Goal: Task Accomplishment & Management: Manage account settings

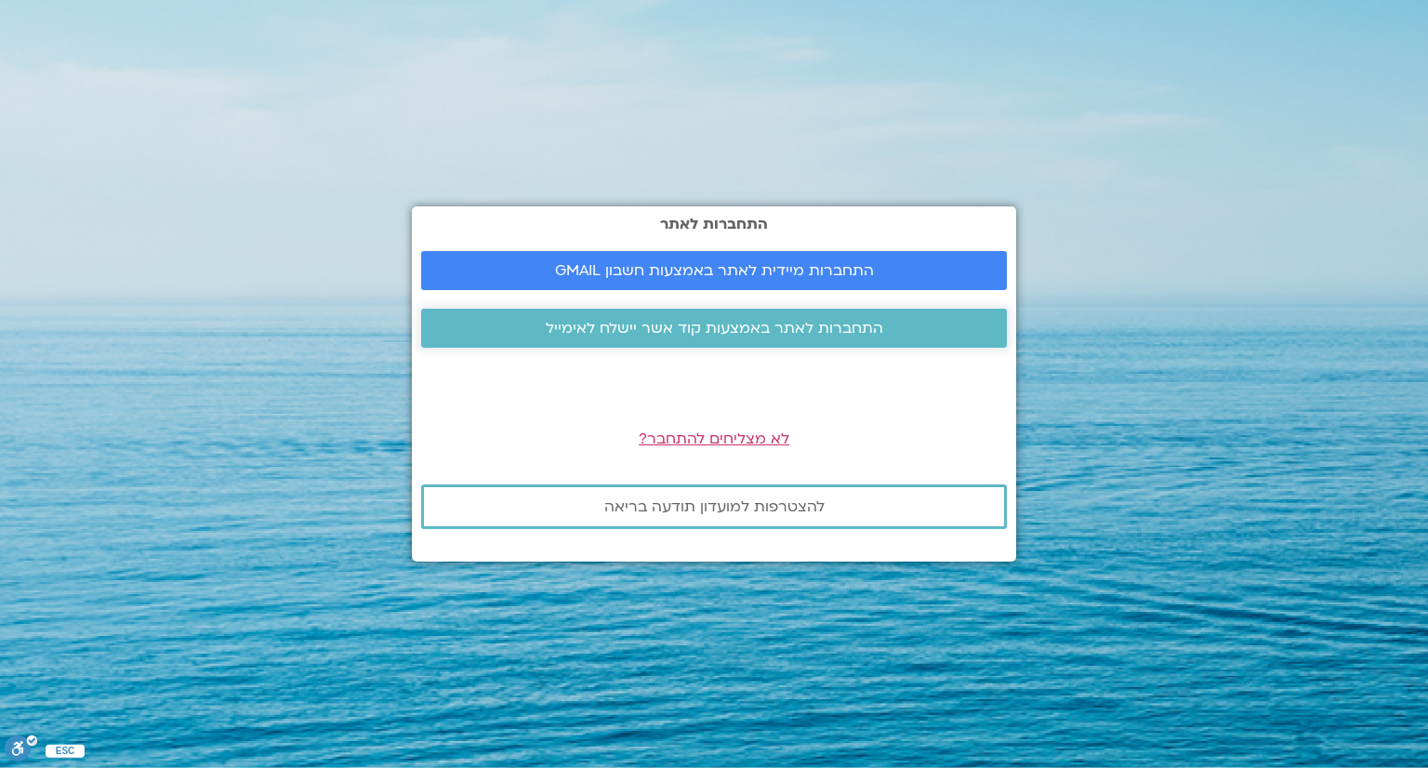
click at [880, 336] on span "התחברות לאתר באמצעות קוד אשר יישלח לאימייל" at bounding box center [714, 328] width 541 height 17
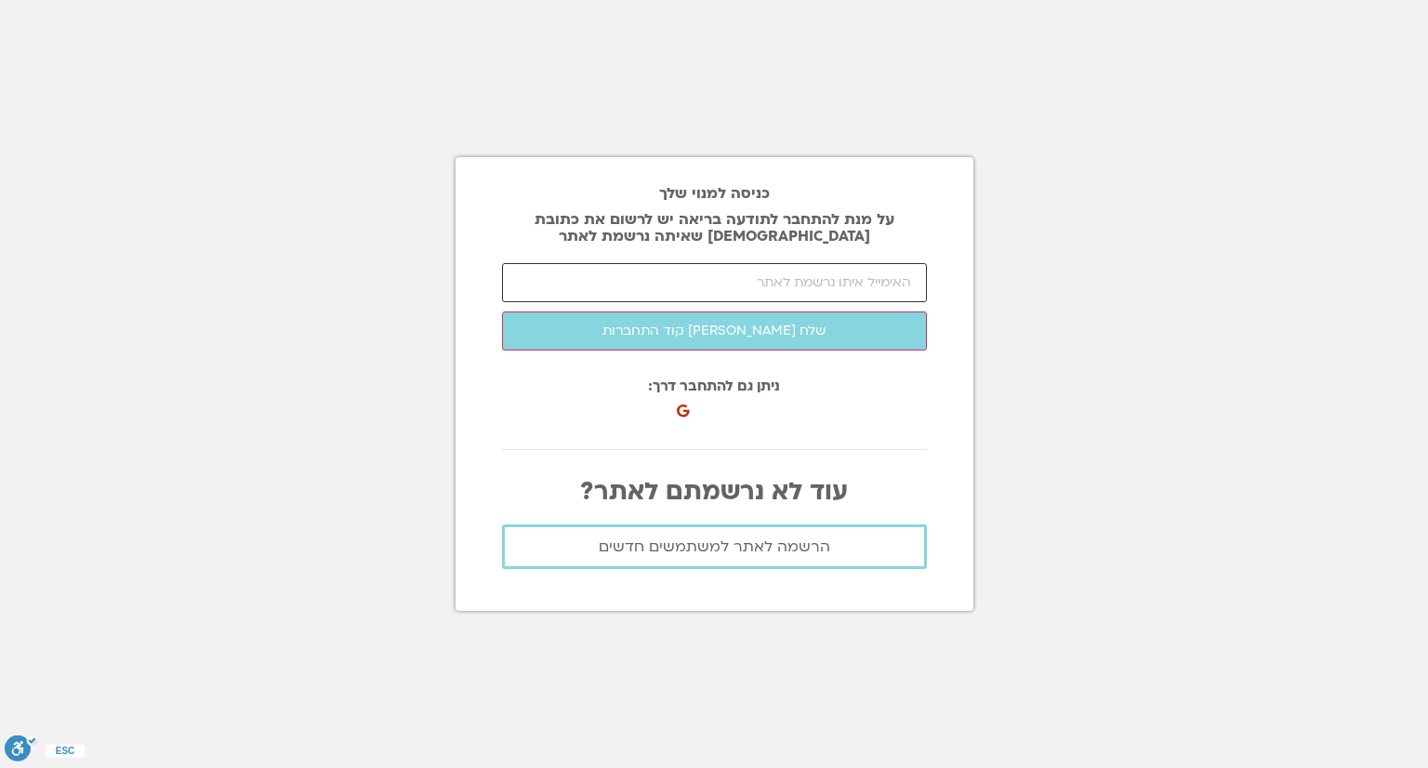
click at [762, 285] on input "email" at bounding box center [714, 282] width 425 height 39
type input "avnerosh@gmail.com"
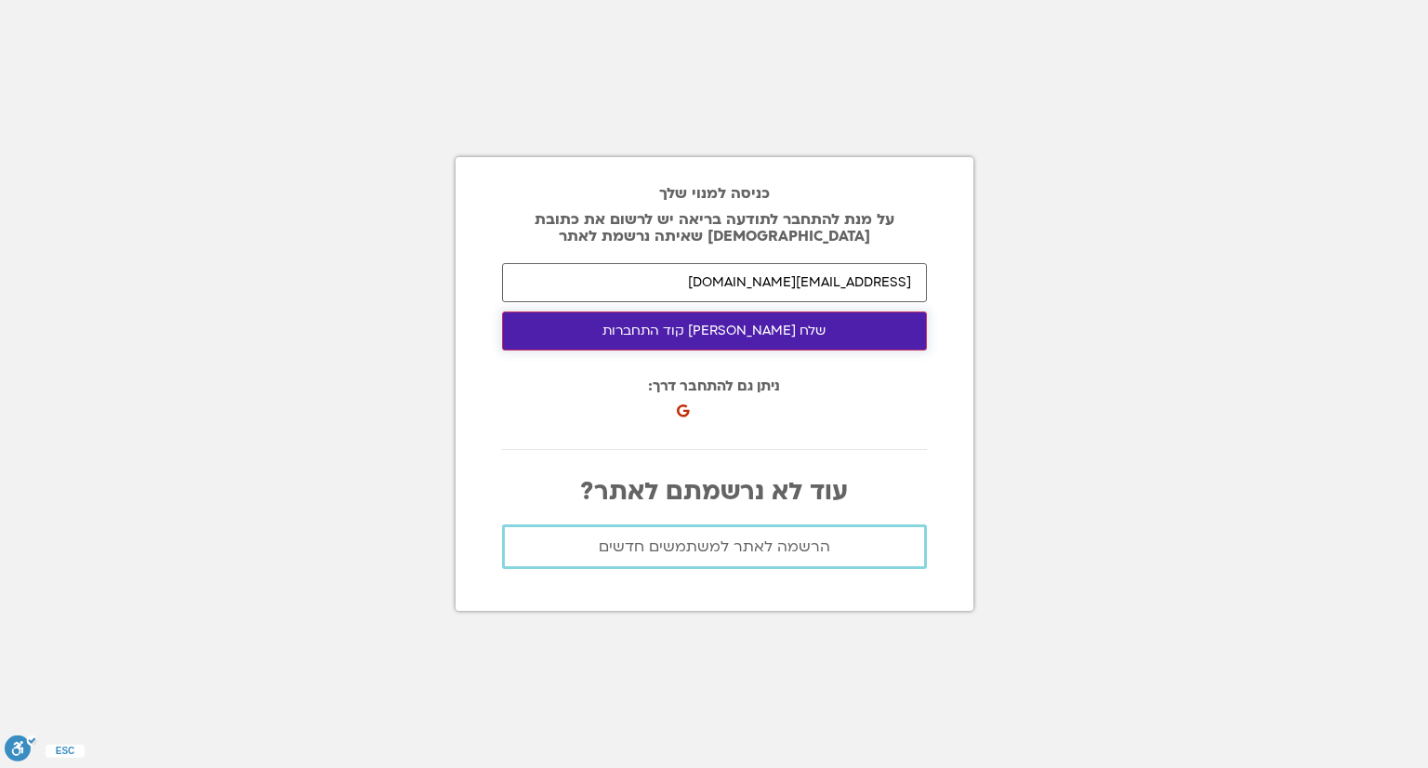
click at [754, 322] on button "שלח לי קוד התחברות" at bounding box center [714, 330] width 425 height 39
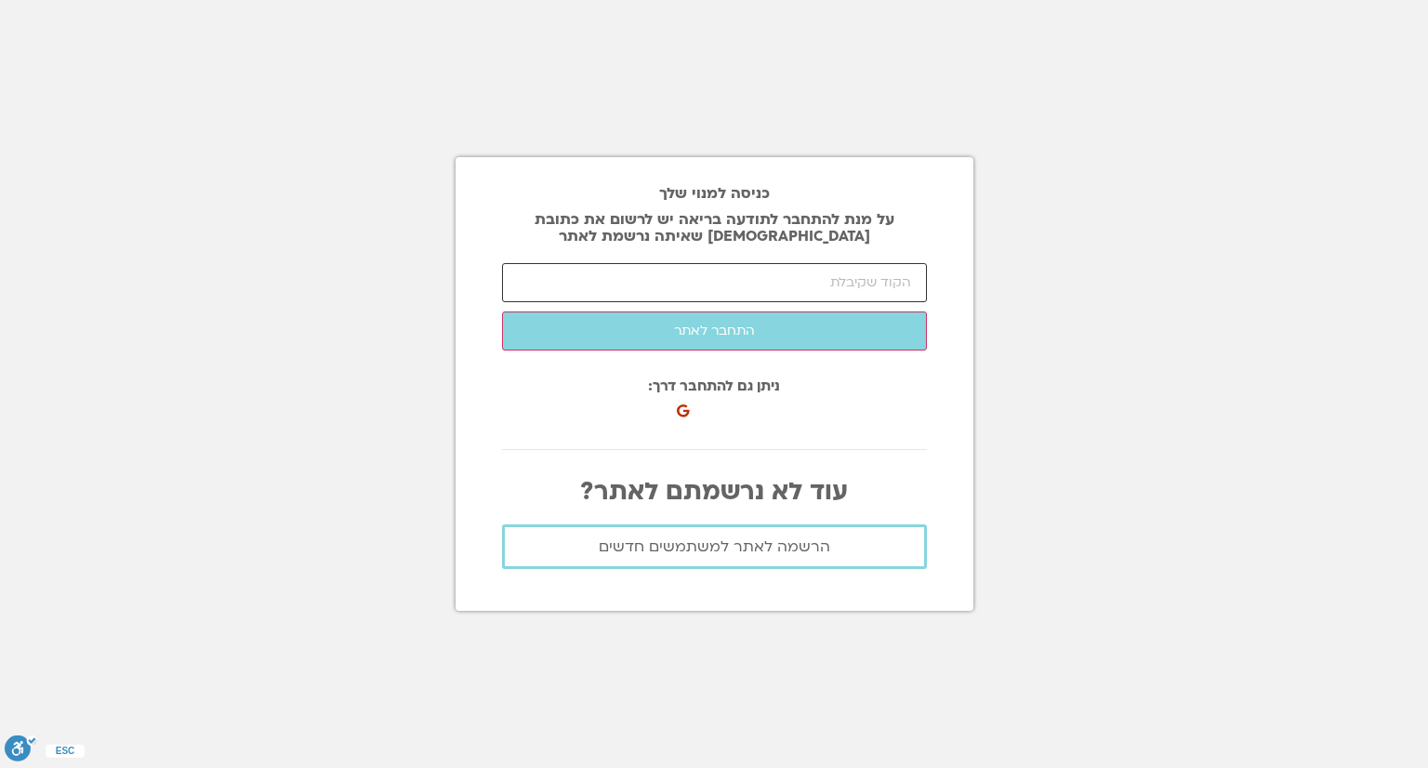
paste input "13816"
click at [672, 277] on input "13816" at bounding box center [714, 282] width 425 height 39
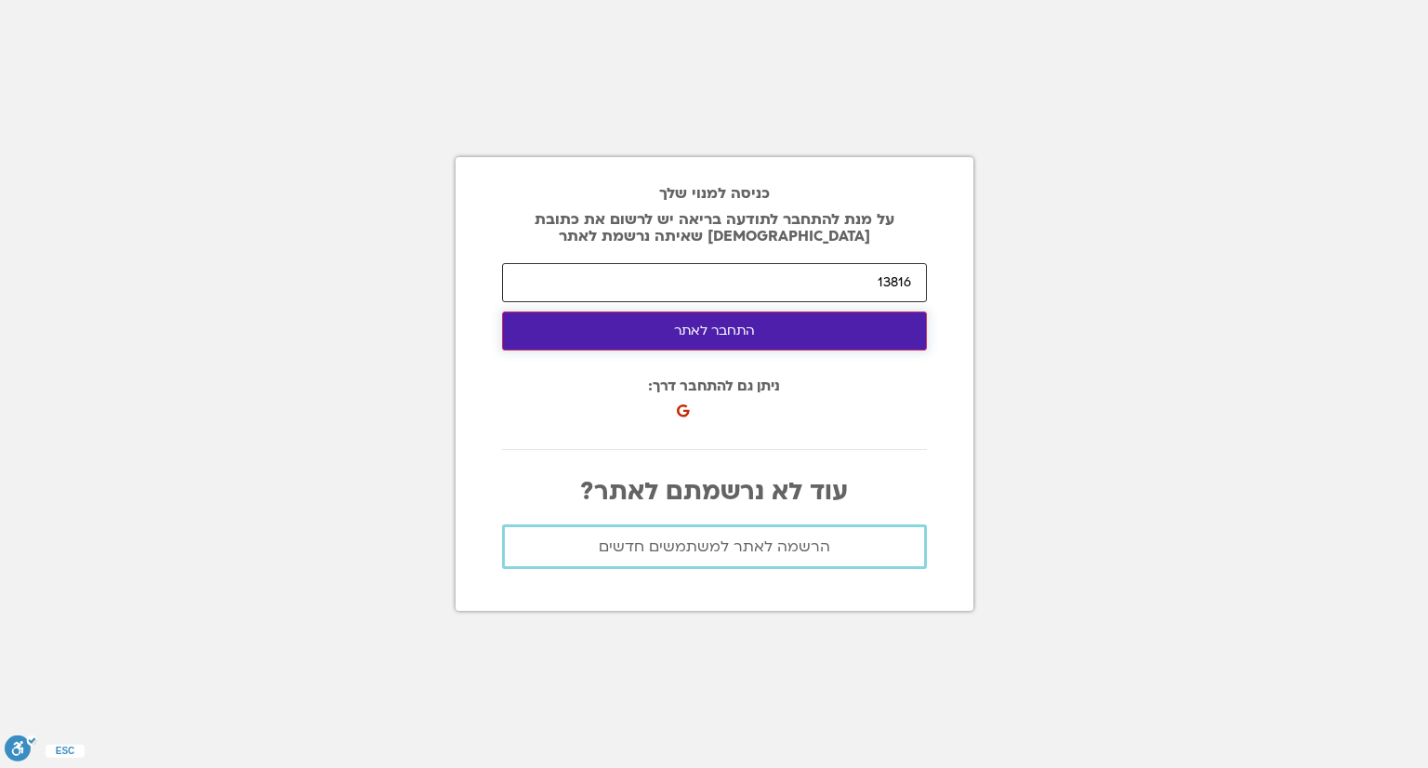
type input "13816"
click at [785, 336] on button "התחבר לאתר" at bounding box center [714, 330] width 425 height 39
